Goal: Task Accomplishment & Management: Complete application form

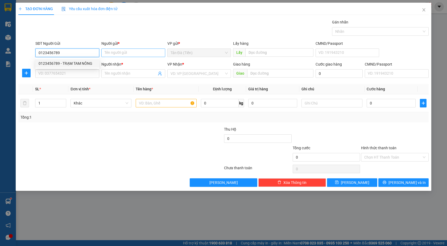
type input "0123456789"
click at [112, 53] on input "Người gửi *" at bounding box center [133, 52] width 64 height 9
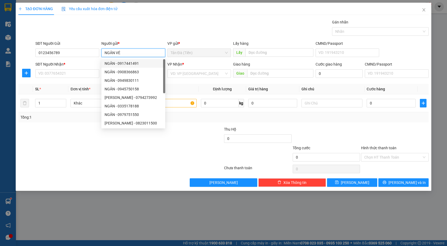
type input "NGÂN VÉ"
click at [82, 78] on div "SĐT Người Nhận * VD: 0377654321" at bounding box center [67, 70] width 64 height 19
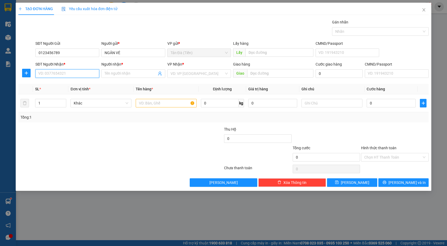
click at [81, 75] on input "SĐT Người Nhận *" at bounding box center [67, 73] width 64 height 9
type input "0123456789"
click at [111, 73] on input "Người nhận *" at bounding box center [131, 73] width 52 height 6
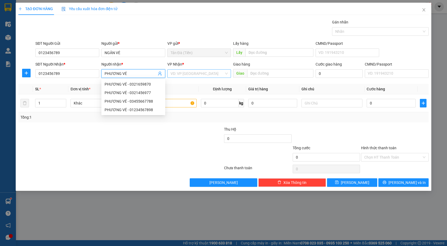
type input "PHƯƠNG VÉ"
click at [200, 70] on input "search" at bounding box center [198, 73] width 54 height 8
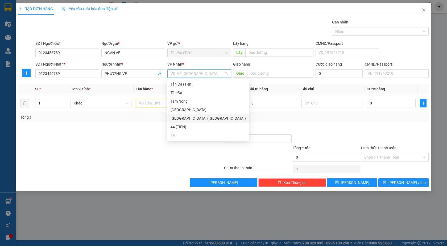
click at [189, 117] on div "[GEOGRAPHIC_DATA] ([GEOGRAPHIC_DATA])" at bounding box center [208, 118] width 75 height 6
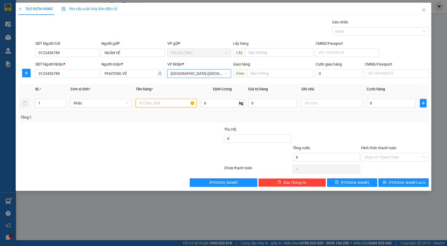
click at [166, 103] on input "text" at bounding box center [166, 103] width 61 height 9
type input "TT 420K"
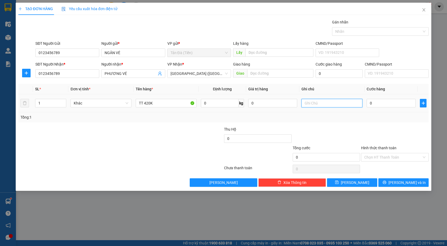
drag, startPoint x: 324, startPoint y: 104, endPoint x: 319, endPoint y: 106, distance: 5.8
click at [323, 105] on input "text" at bounding box center [331, 103] width 61 height 9
type input "NGÂN THU"
click at [373, 101] on input "0" at bounding box center [391, 103] width 49 height 9
type input "1"
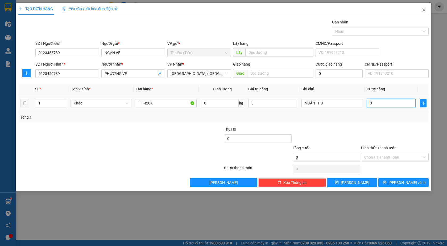
type input "1"
type input "1.000"
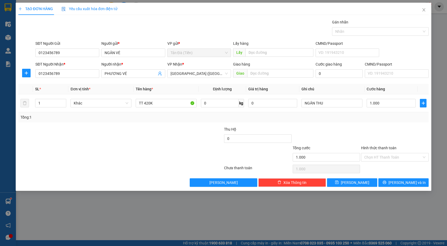
click at [359, 137] on div at bounding box center [326, 135] width 69 height 19
click at [339, 181] on icon "save" at bounding box center [337, 182] width 4 height 4
type input "0"
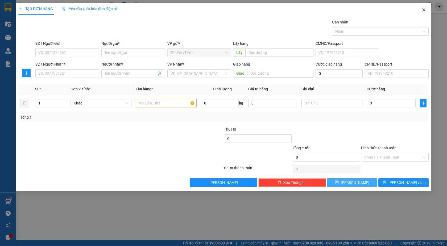
click at [425, 6] on span "Close" at bounding box center [423, 10] width 15 height 15
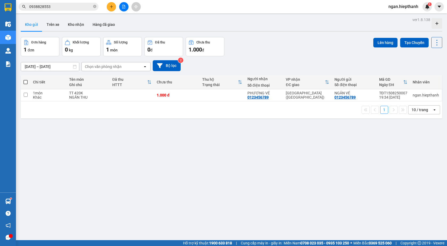
click at [25, 82] on span at bounding box center [25, 82] width 4 height 4
click at [26, 79] on input "checkbox" at bounding box center [26, 79] width 0 height 0
checkbox input "true"
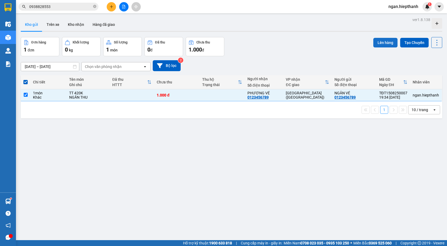
click at [378, 41] on button "Lên hàng" at bounding box center [385, 43] width 24 height 10
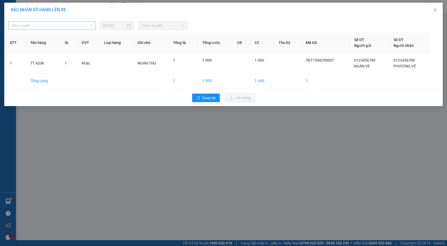
click at [55, 25] on span "Chọn tuyến" at bounding box center [51, 26] width 81 height 8
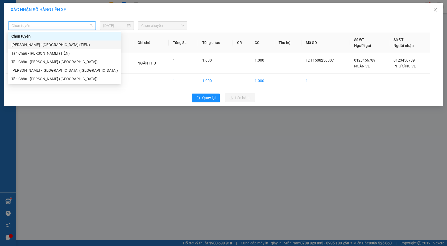
click at [44, 46] on div "[PERSON_NAME] - [GEOGRAPHIC_DATA] (TIỀN)" at bounding box center [64, 45] width 106 height 6
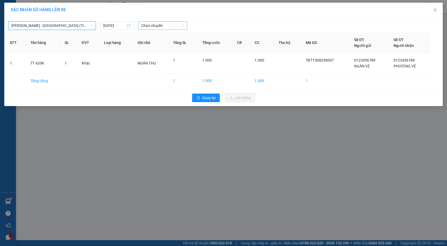
click at [144, 23] on span "Chọn chuyến" at bounding box center [162, 26] width 43 height 8
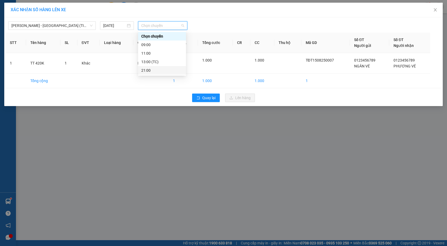
click at [151, 69] on div "21:00" at bounding box center [162, 70] width 42 height 6
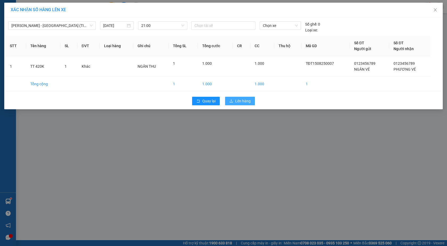
click at [247, 102] on span "Lên hàng" at bounding box center [242, 101] width 15 height 6
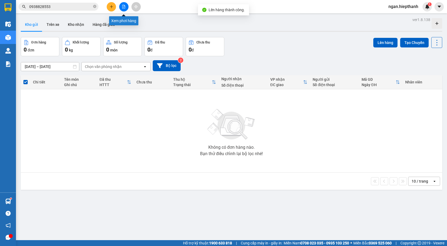
click at [126, 8] on button at bounding box center [123, 6] width 9 height 9
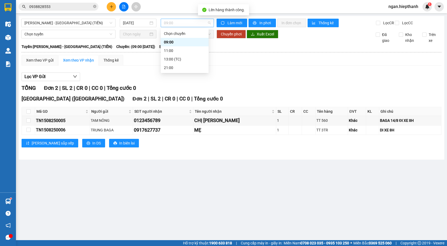
click at [175, 21] on span "09:00" at bounding box center [187, 23] width 47 height 8
click at [173, 67] on div "21:00" at bounding box center [185, 68] width 42 height 6
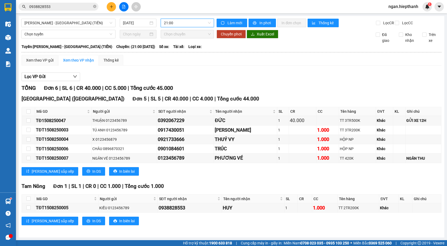
scroll to position [5, 0]
click at [113, 8] on icon "plus" at bounding box center [112, 7] width 4 height 4
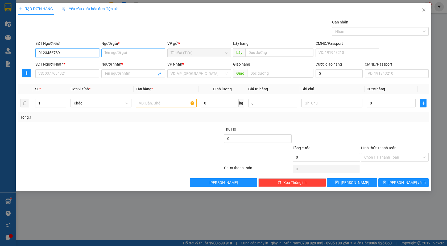
type input "0123456789"
click at [115, 50] on input "Người gửi *" at bounding box center [133, 52] width 64 height 9
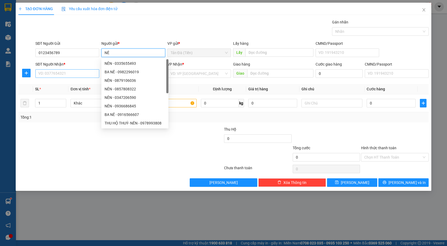
type input "NÊ"
click at [57, 71] on input "SĐT Người Nhận *" at bounding box center [67, 73] width 64 height 9
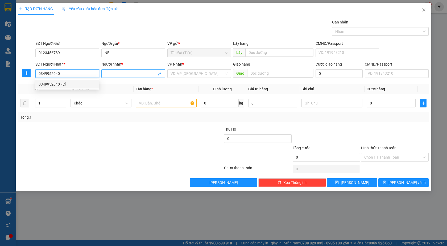
type input "0349952040"
click at [108, 74] on input "Người nhận *" at bounding box center [131, 73] width 52 height 6
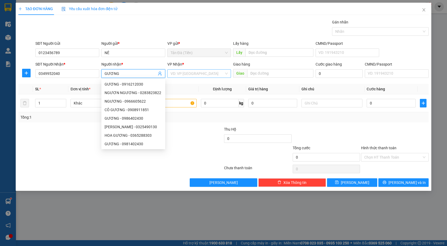
type input "GƯƠNG"
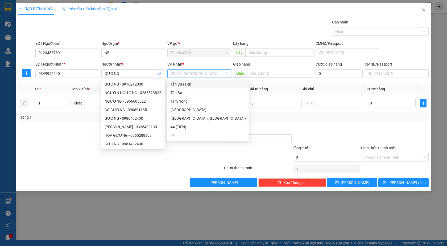
click at [180, 71] on input "search" at bounding box center [198, 73] width 54 height 8
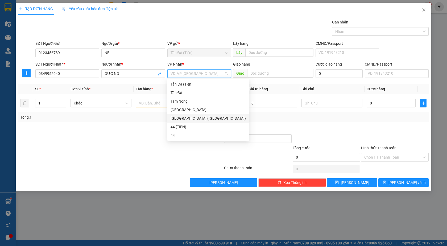
click at [177, 120] on div "[GEOGRAPHIC_DATA] ([GEOGRAPHIC_DATA])" at bounding box center [208, 118] width 75 height 6
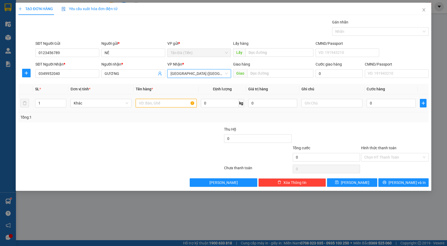
click at [154, 102] on input "text" at bounding box center [166, 103] width 61 height 9
type input "TT 1TR"
click at [378, 102] on input "0" at bounding box center [391, 103] width 49 height 9
type input "1"
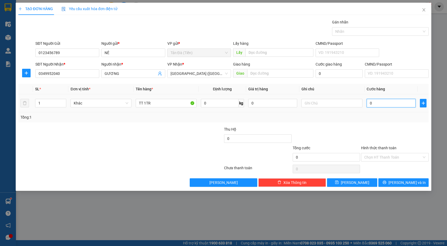
type input "1"
type input "10"
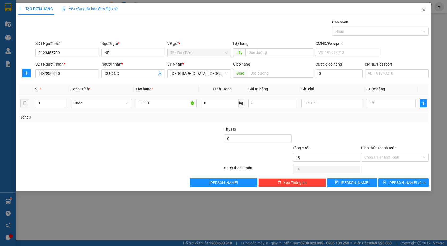
type input "10.000"
click at [381, 127] on div at bounding box center [394, 135] width 69 height 19
click at [376, 157] on input "Hình thức thanh toán" at bounding box center [392, 157] width 57 height 8
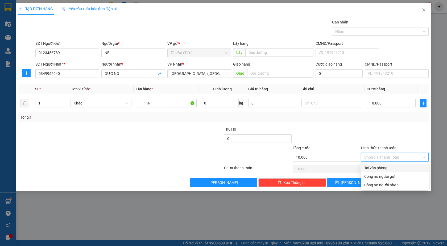
click at [373, 168] on div "Tại văn phòng" at bounding box center [394, 168] width 61 height 6
type input "0"
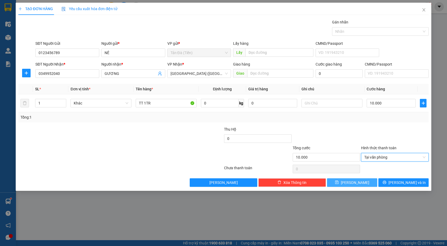
click at [364, 179] on button "[PERSON_NAME]" at bounding box center [352, 182] width 50 height 9
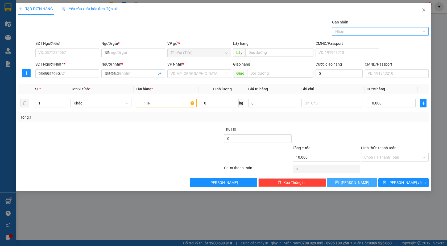
type input "0"
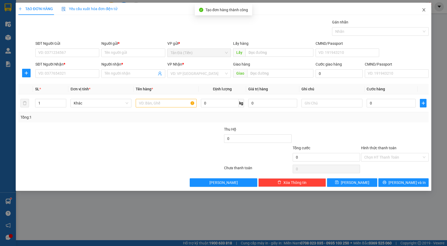
click at [422, 12] on icon "close" at bounding box center [424, 10] width 4 height 4
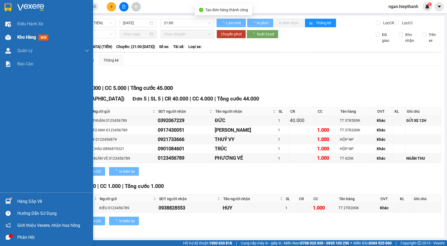
click at [32, 38] on span "Kho hàng" at bounding box center [26, 37] width 19 height 5
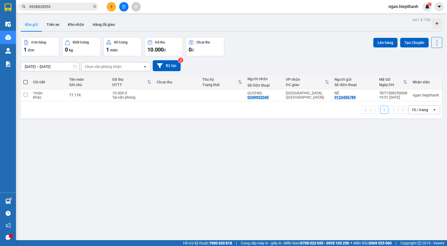
click at [26, 82] on span at bounding box center [25, 82] width 4 height 4
click at [26, 79] on input "checkbox" at bounding box center [26, 79] width 0 height 0
checkbox input "true"
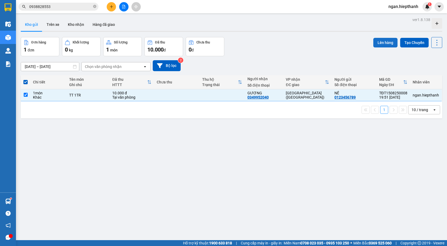
click at [379, 43] on button "Lên hàng" at bounding box center [385, 43] width 24 height 10
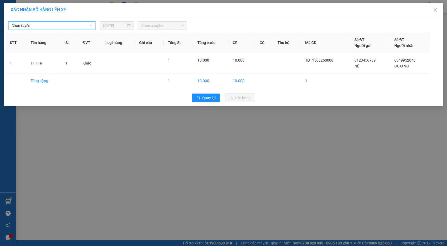
click at [68, 28] on span "Chọn tuyến" at bounding box center [51, 26] width 81 height 8
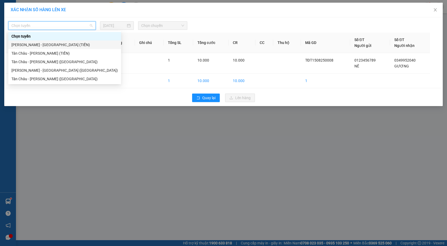
click at [60, 48] on div "[PERSON_NAME] - [GEOGRAPHIC_DATA] (TIỀN)" at bounding box center [64, 44] width 113 height 9
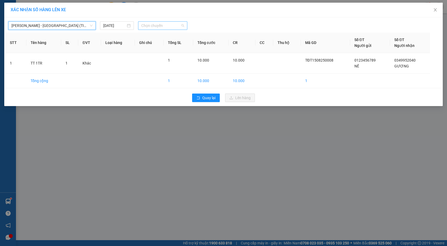
click at [152, 26] on span "Chọn chuyến" at bounding box center [162, 26] width 43 height 8
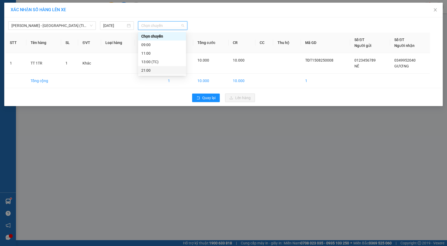
click at [153, 72] on div "21:00" at bounding box center [162, 70] width 42 height 6
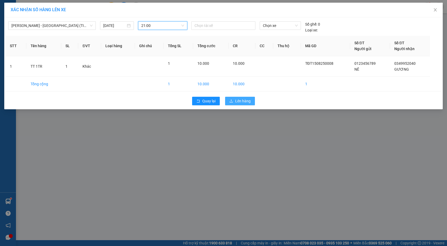
click at [239, 99] on span "Lên hàng" at bounding box center [242, 101] width 15 height 6
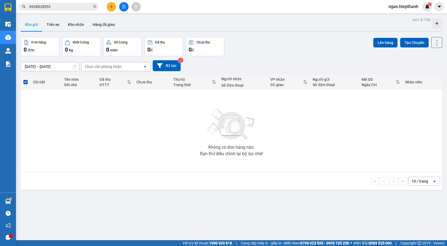
click at [123, 5] on icon "file-add" at bounding box center [124, 7] width 4 height 4
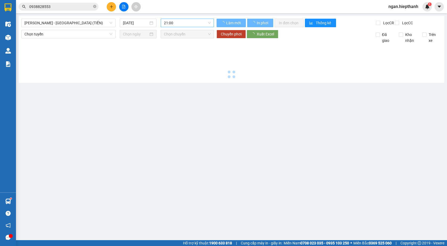
click at [173, 21] on span "21:00" at bounding box center [187, 23] width 47 height 8
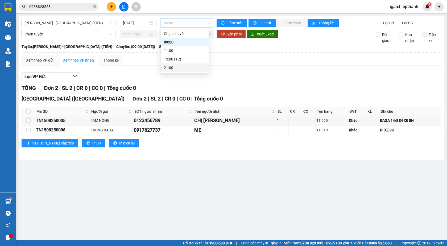
click at [170, 67] on div "21:00" at bounding box center [185, 68] width 42 height 6
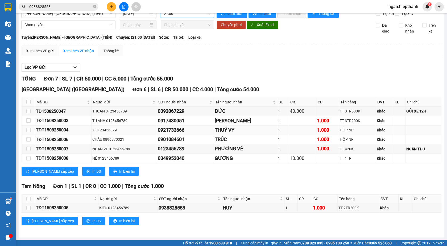
scroll to position [14, 0]
